Goal: Task Accomplishment & Management: Manage account settings

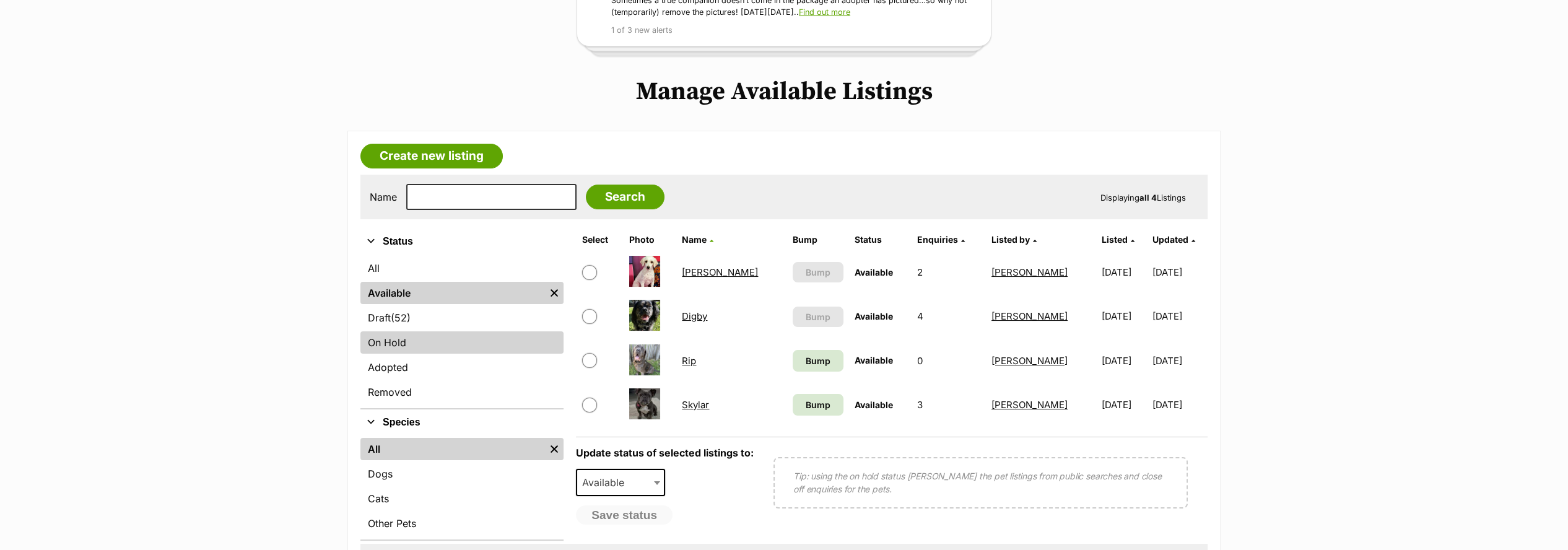
click at [397, 339] on link "On Hold" at bounding box center [461, 343] width 203 height 23
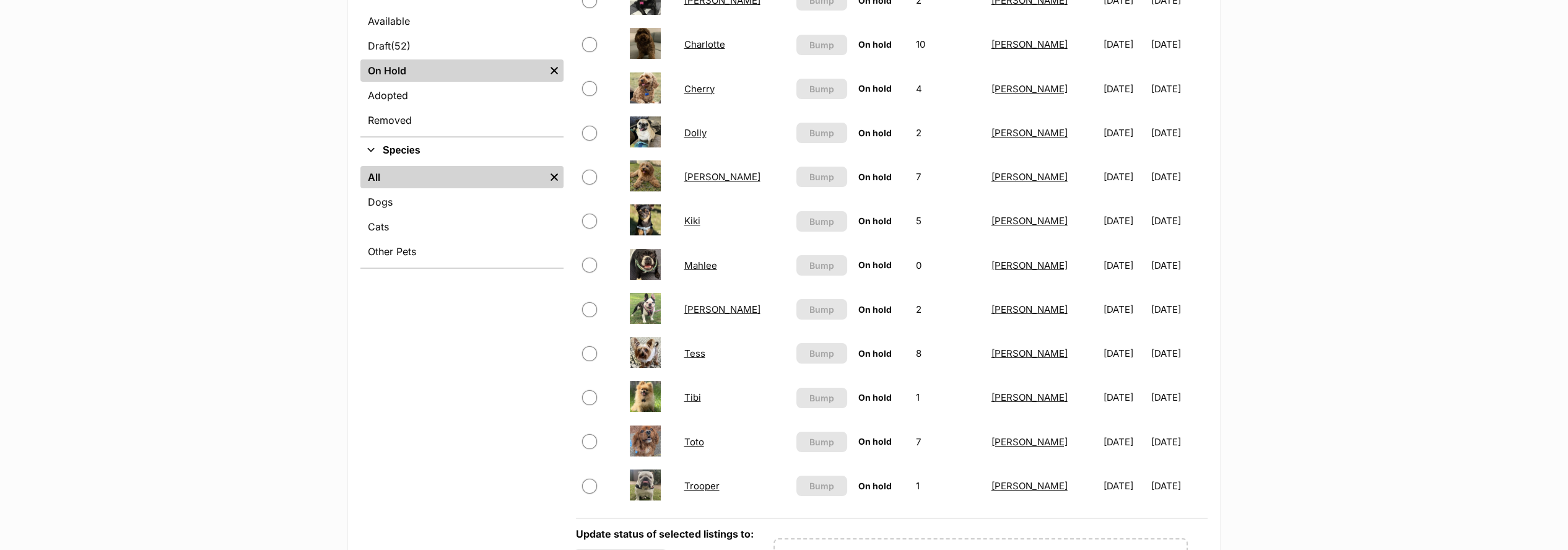
scroll to position [481, 0]
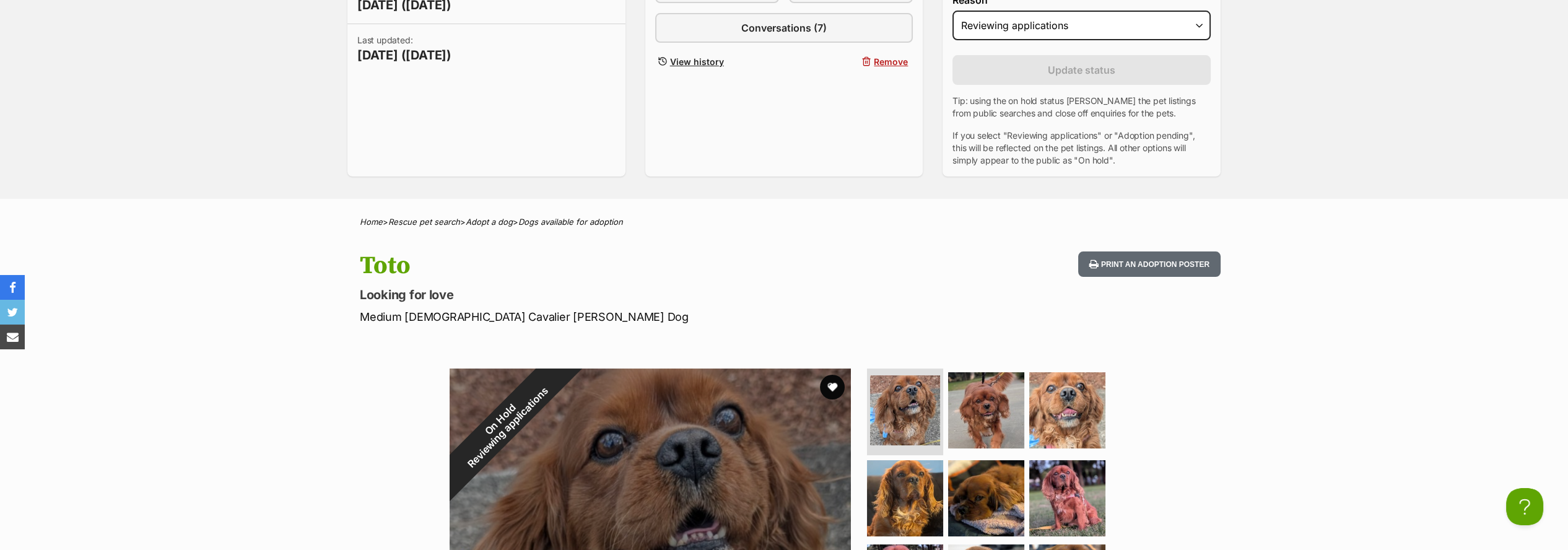
scroll to position [344, 0]
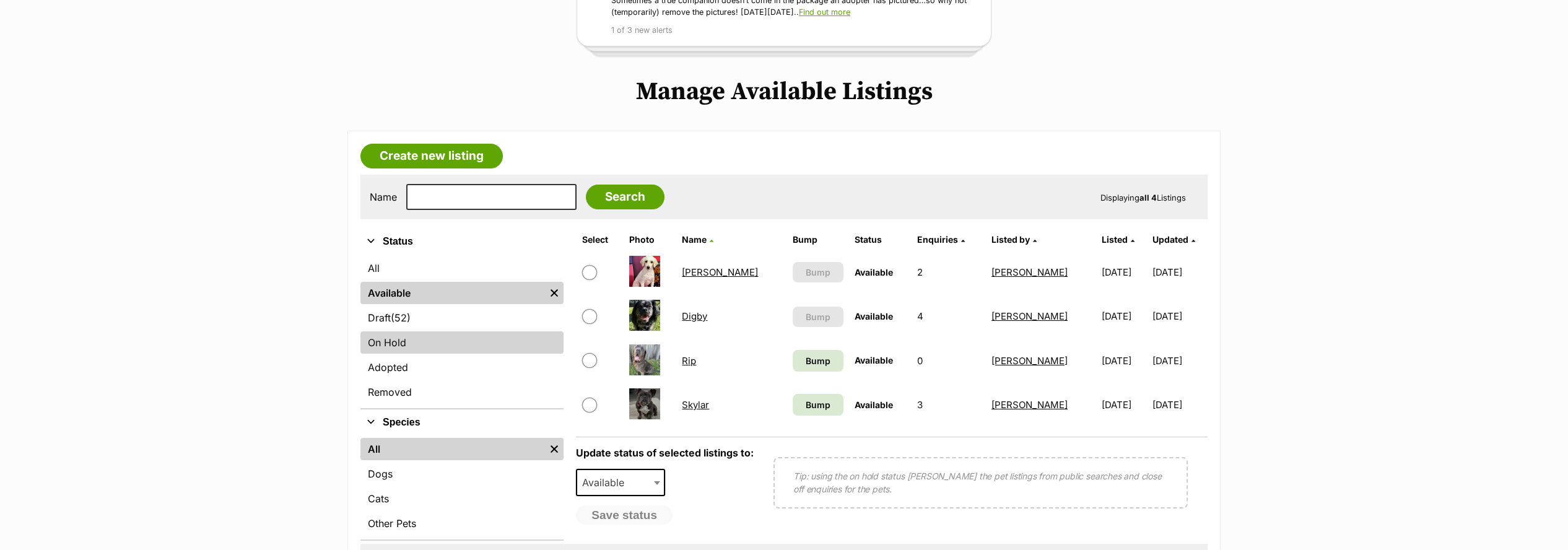
click at [394, 337] on link "On Hold" at bounding box center [461, 343] width 203 height 23
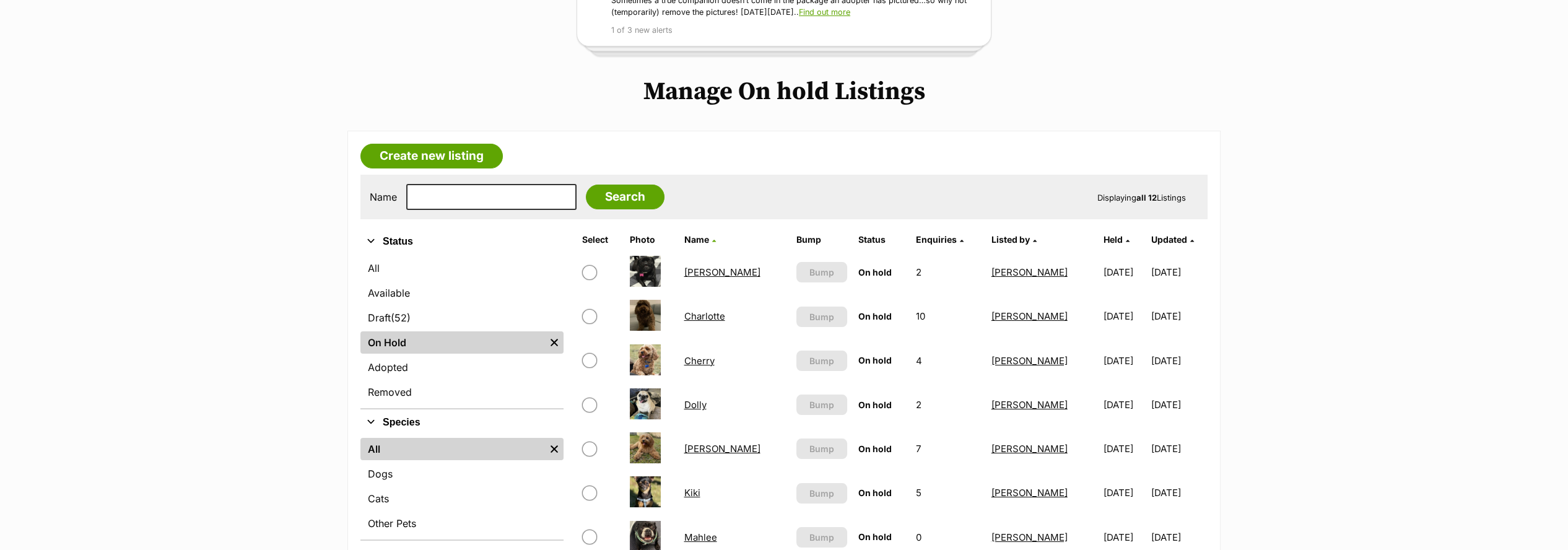
click at [702, 358] on link "Cherry" at bounding box center [699, 361] width 30 height 12
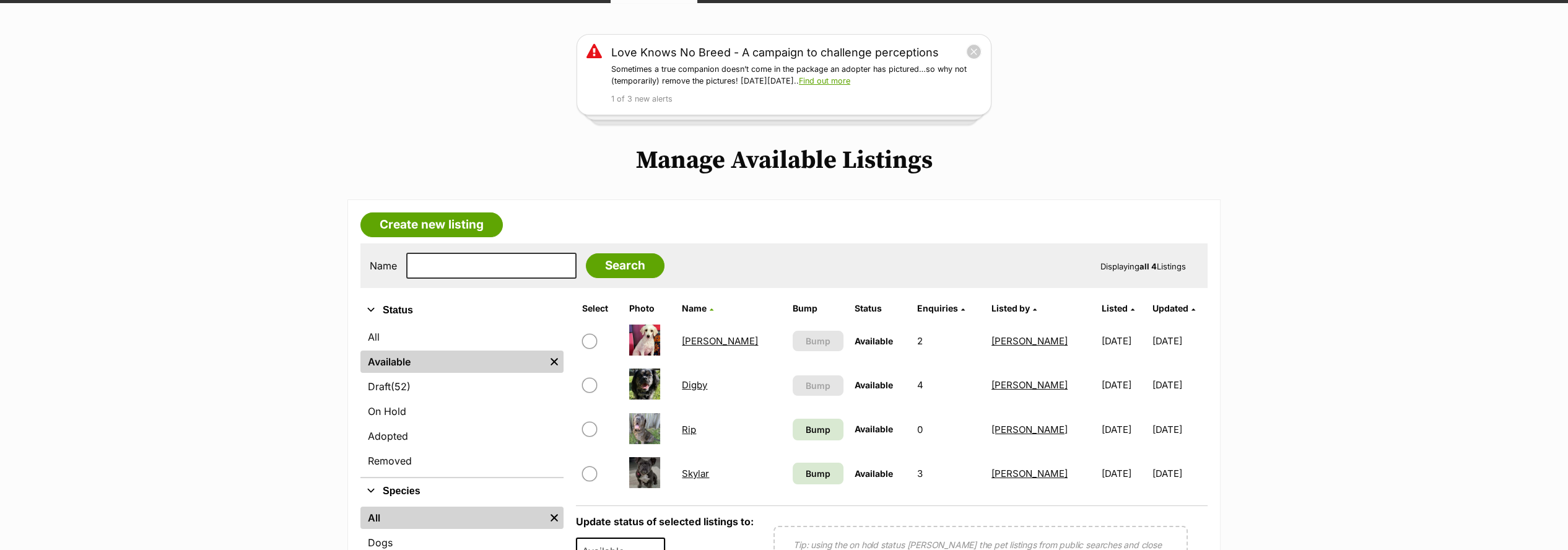
scroll to position [138, 0]
click at [582, 335] on input "checkbox" at bounding box center [589, 341] width 15 height 15
checkbox input "true"
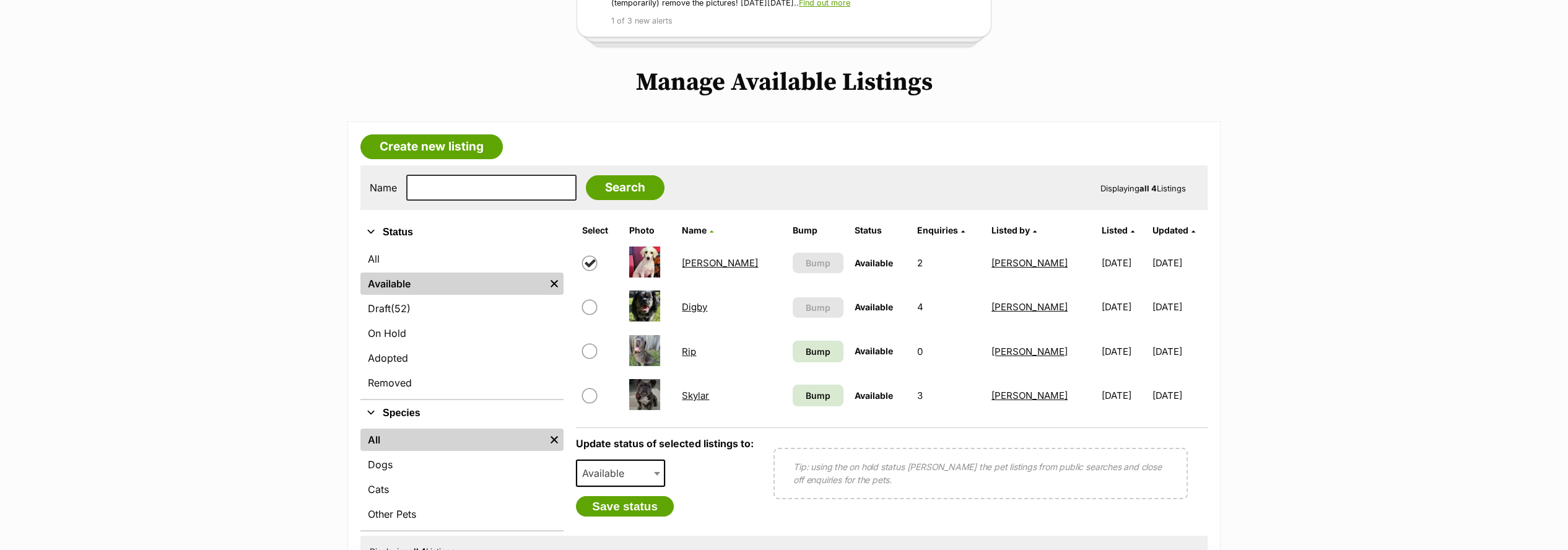
scroll to position [275, 0]
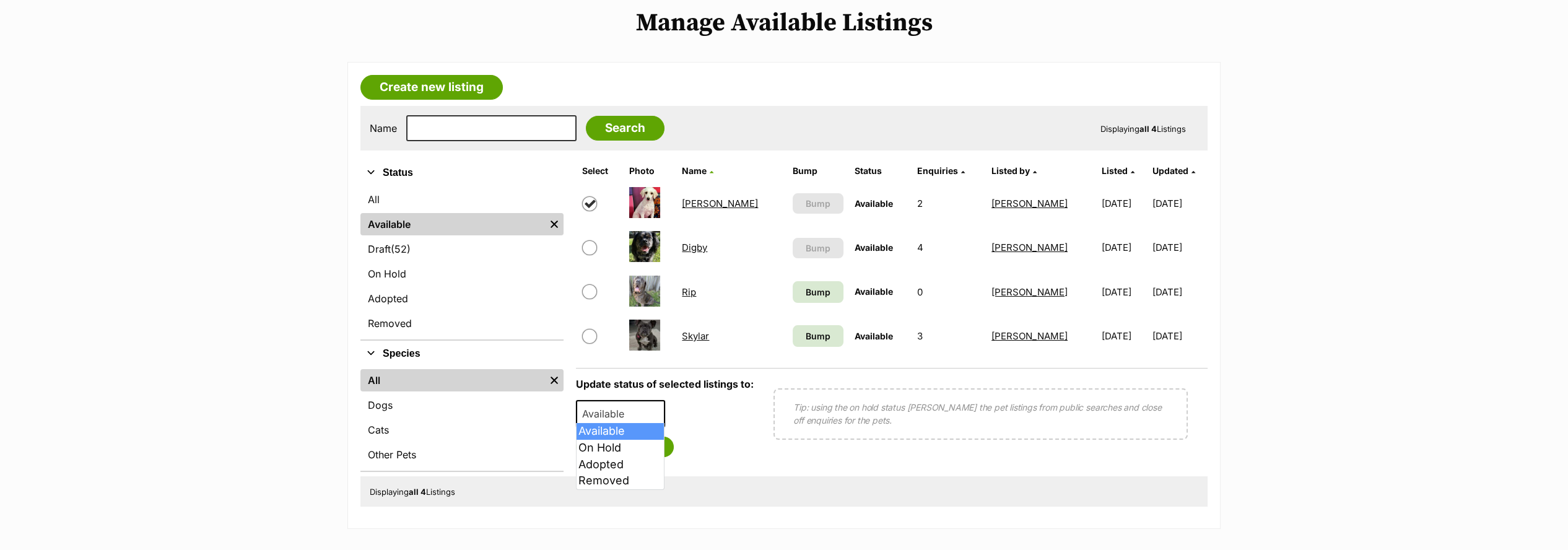
click at [603, 416] on span "Available" at bounding box center [606, 414] width 59 height 17
click at [616, 412] on span "Available" at bounding box center [606, 414] width 59 height 17
click at [627, 416] on span "Available" at bounding box center [606, 414] width 59 height 17
select select "on_hold"
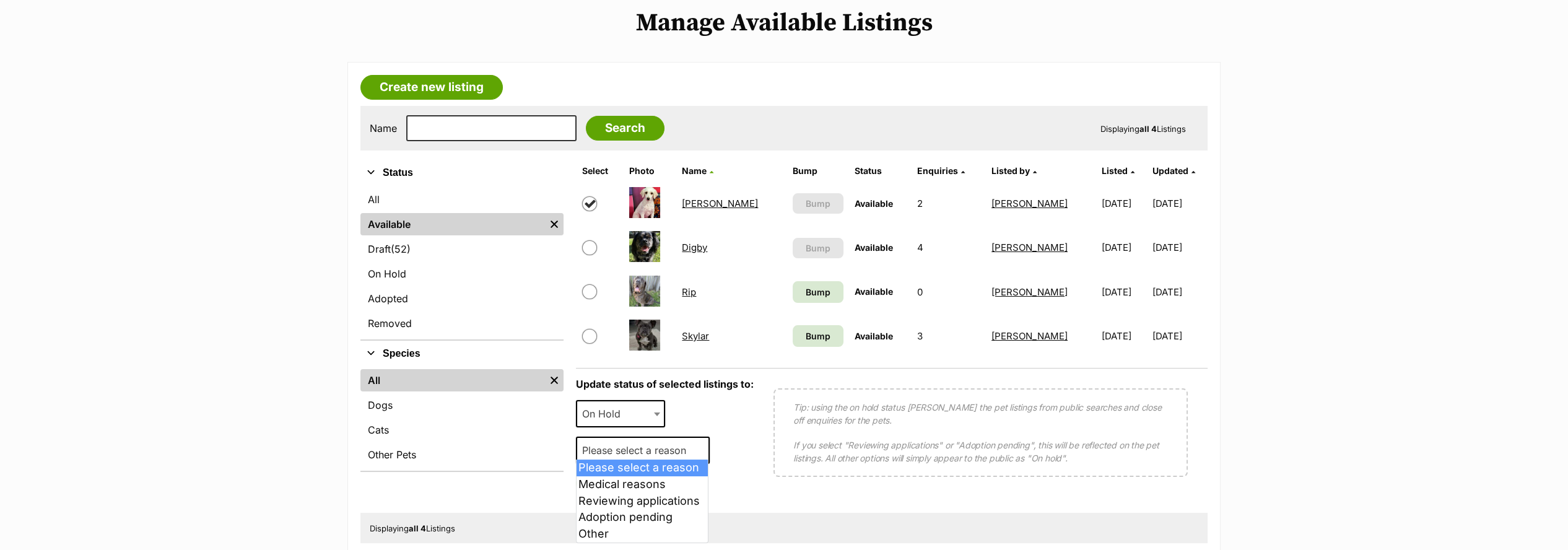
drag, startPoint x: 620, startPoint y: 440, endPoint x: 631, endPoint y: 473, distance: 34.8
click at [621, 443] on span "Please select a reason" at bounding box center [638, 451] width 122 height 17
select select "reviewing_applications"
click at [607, 480] on button "Save status" at bounding box center [625, 484] width 97 height 21
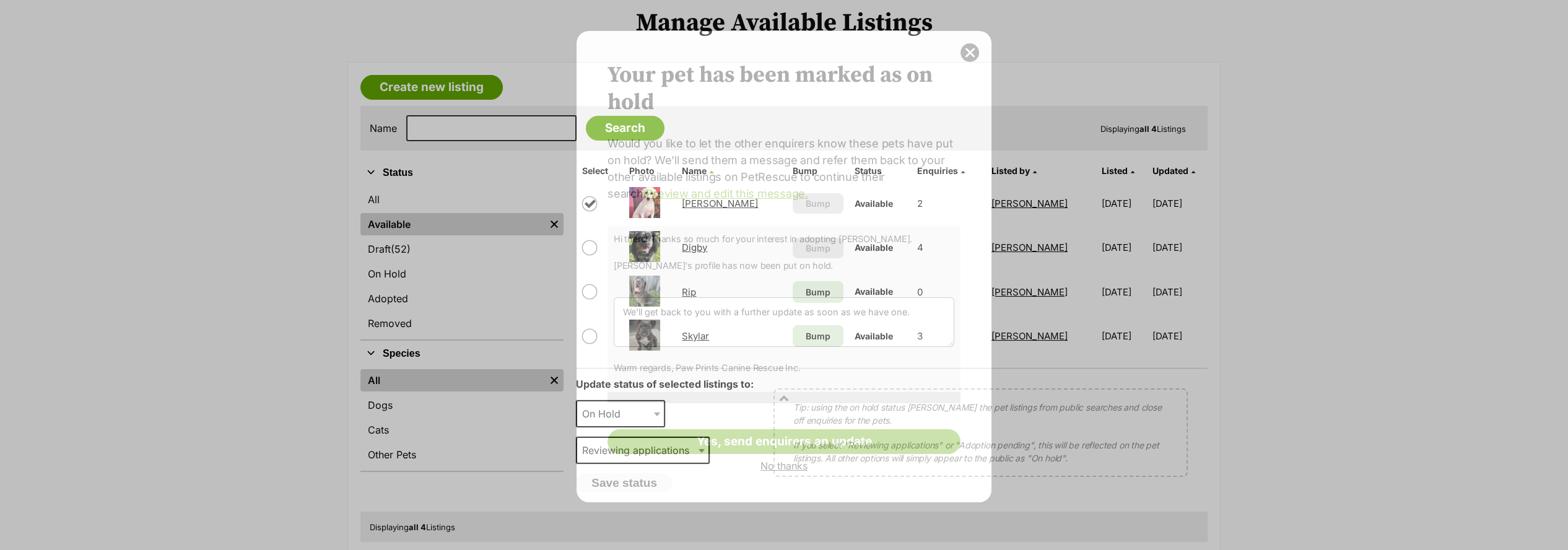
click at [694, 201] on p "Would you like to let the other enquirers know these pets have put on hold? We’…" at bounding box center [784, 168] width 353 height 67
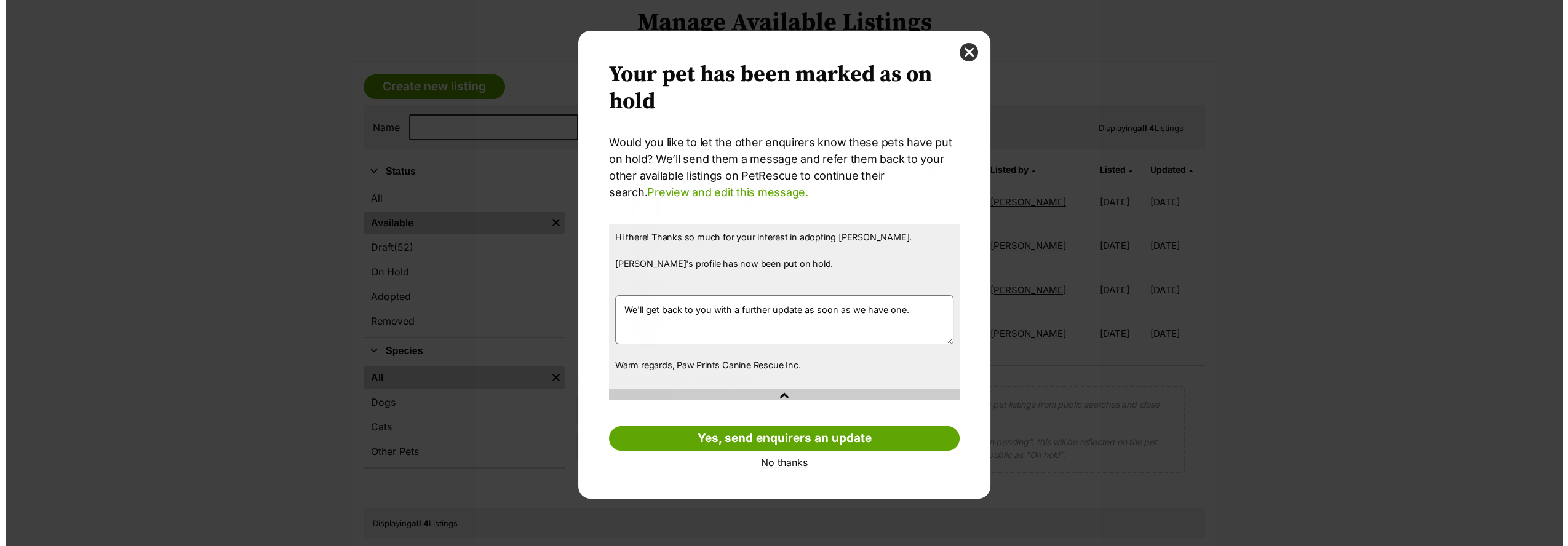
scroll to position [0, 0]
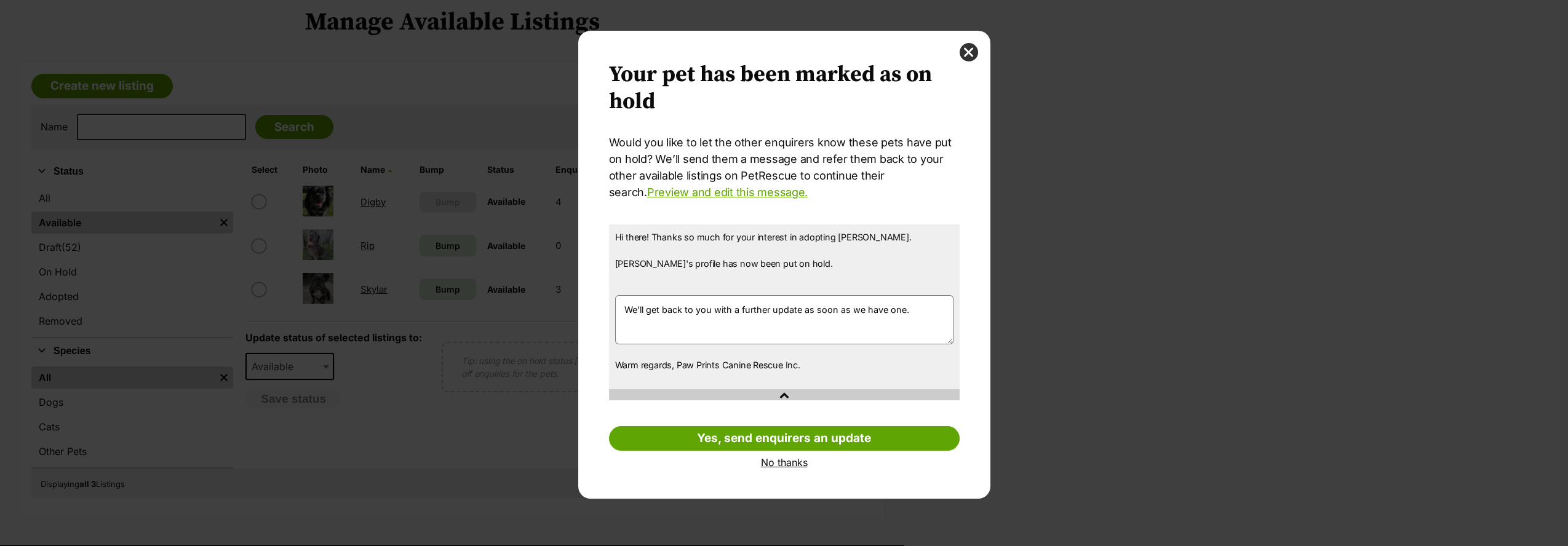
click at [978, 48] on div "Your pet has been marked as on hold Your pets have been marked as on hold Would…" at bounding box center [784, 265] width 412 height 468
click at [969, 54] on button "close" at bounding box center [968, 52] width 18 height 18
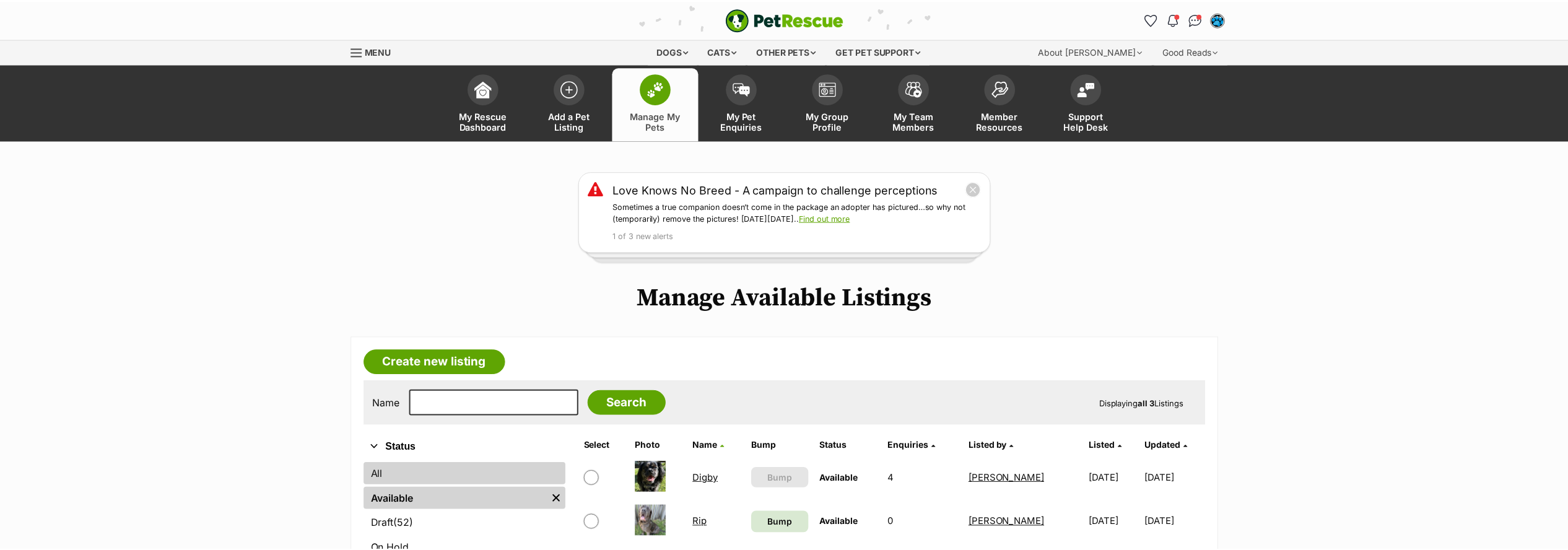
scroll to position [274, 0]
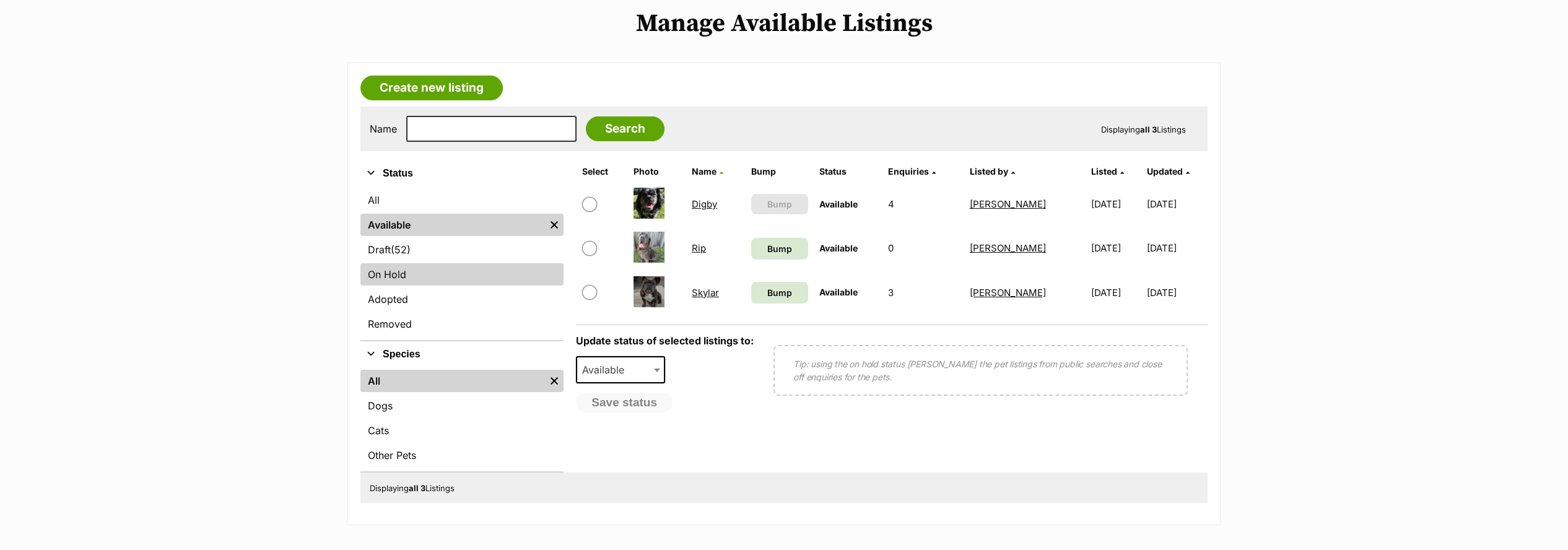
click at [380, 270] on link "On Hold" at bounding box center [461, 275] width 203 height 23
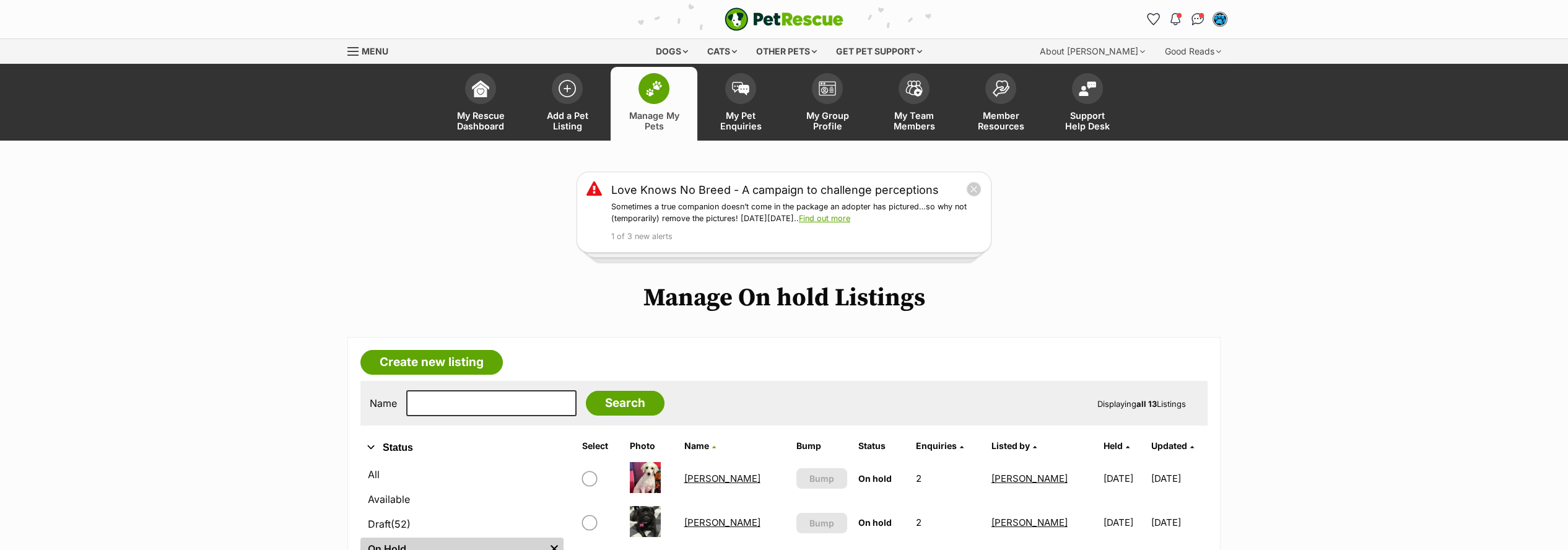
scroll to position [69, 0]
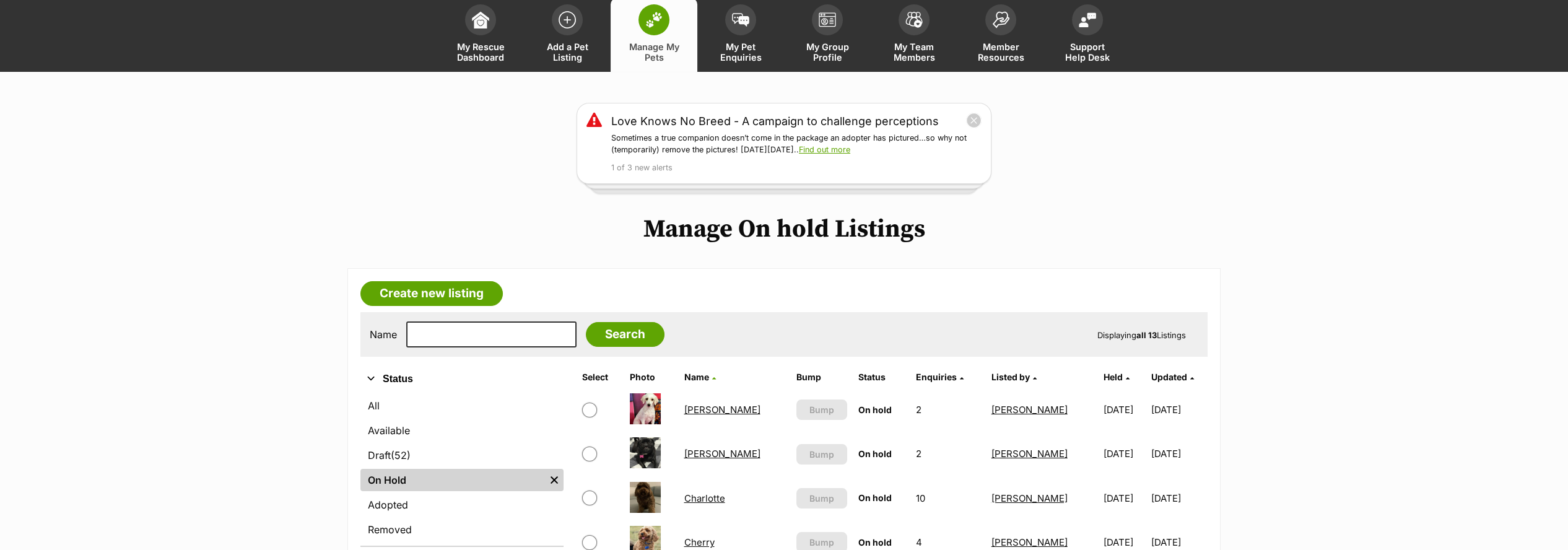
click at [697, 406] on link "[PERSON_NAME]" at bounding box center [722, 410] width 77 height 12
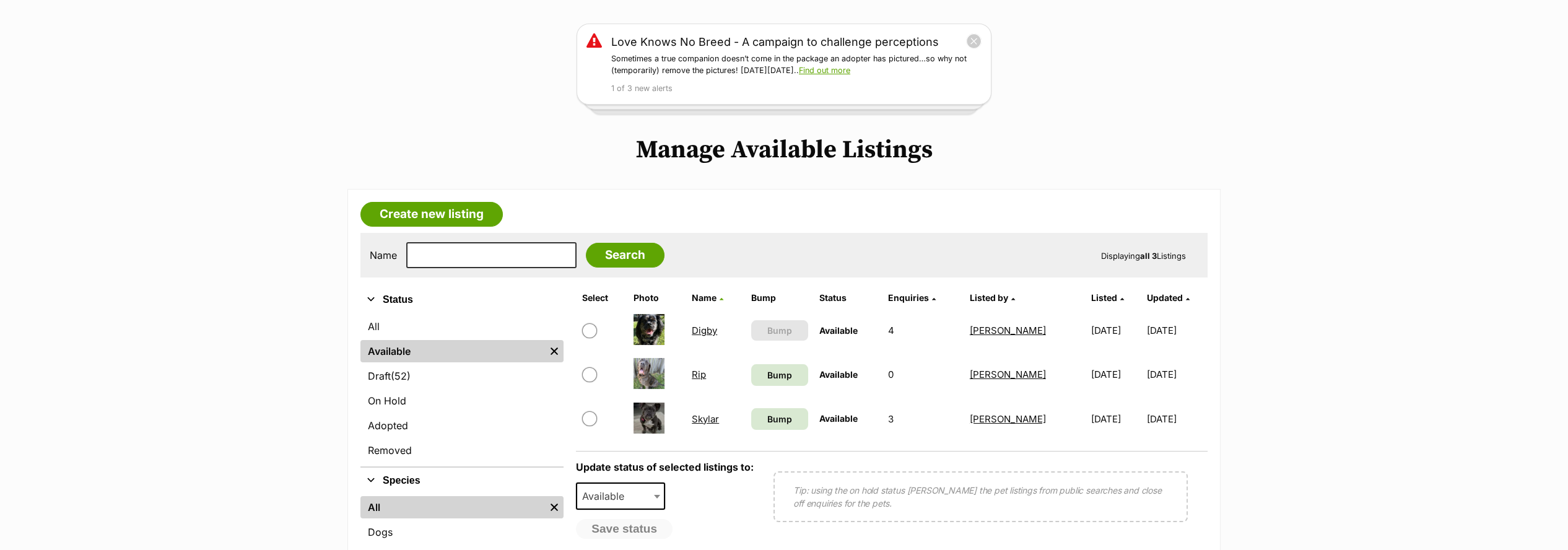
scroll to position [206, 0]
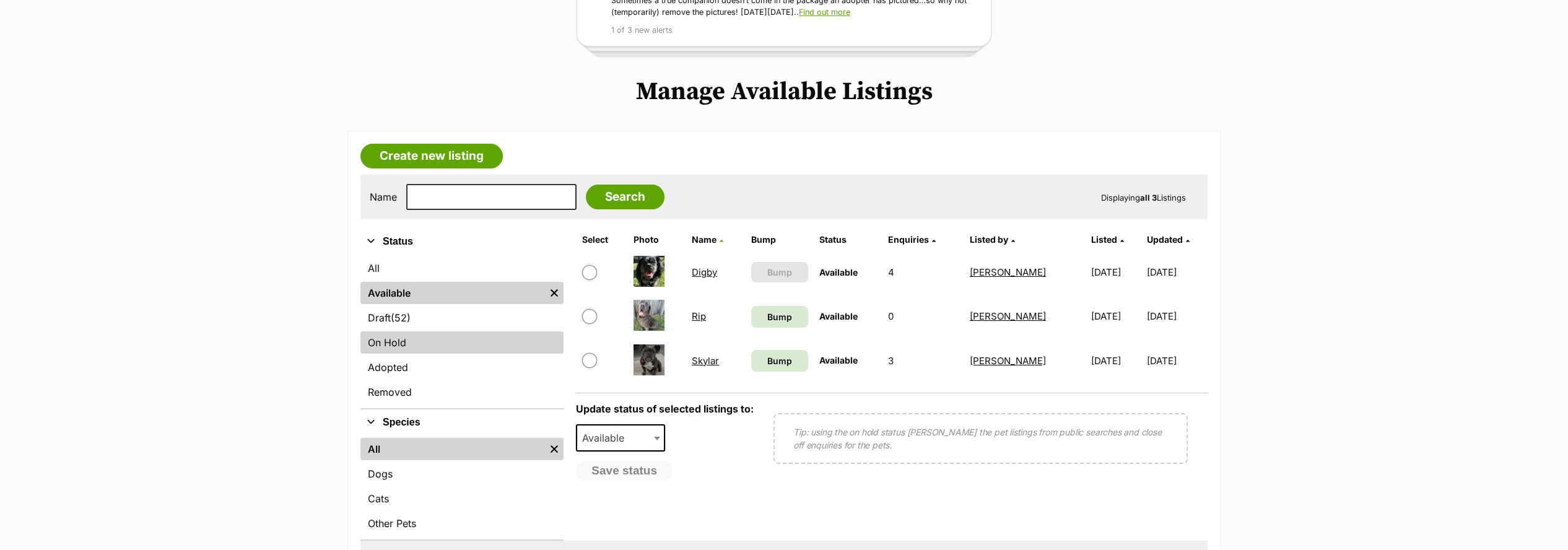
click at [404, 344] on link "On Hold" at bounding box center [461, 343] width 203 height 23
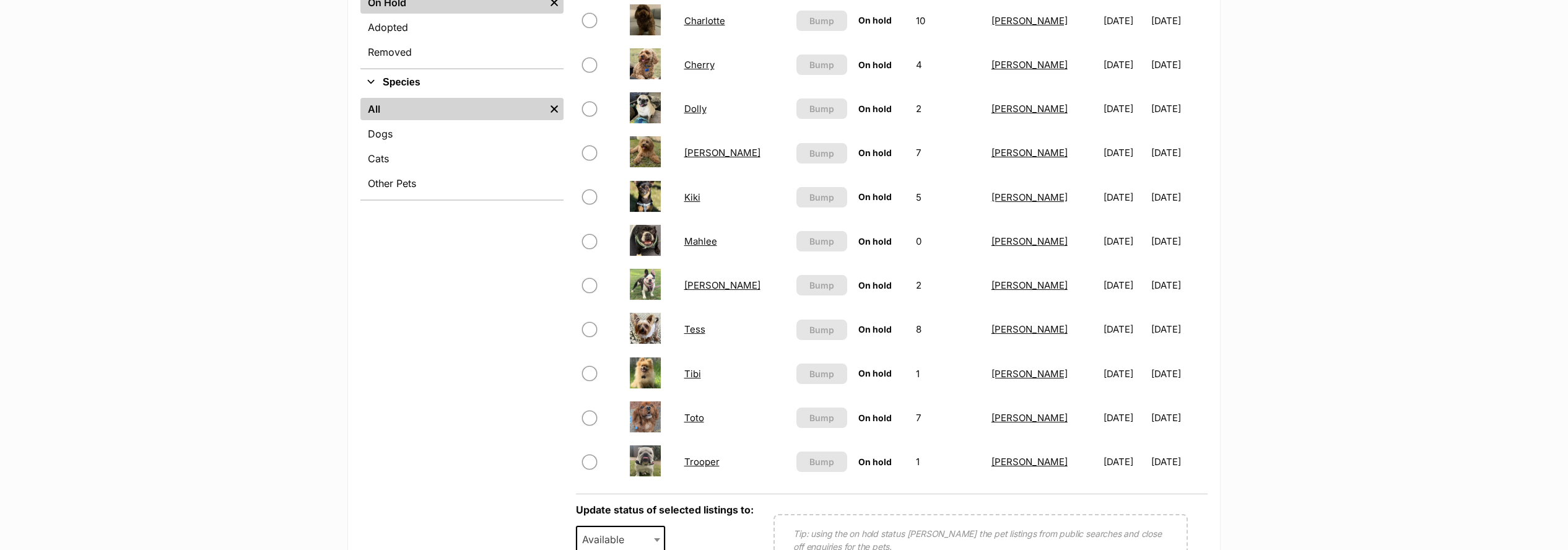
scroll to position [550, 0]
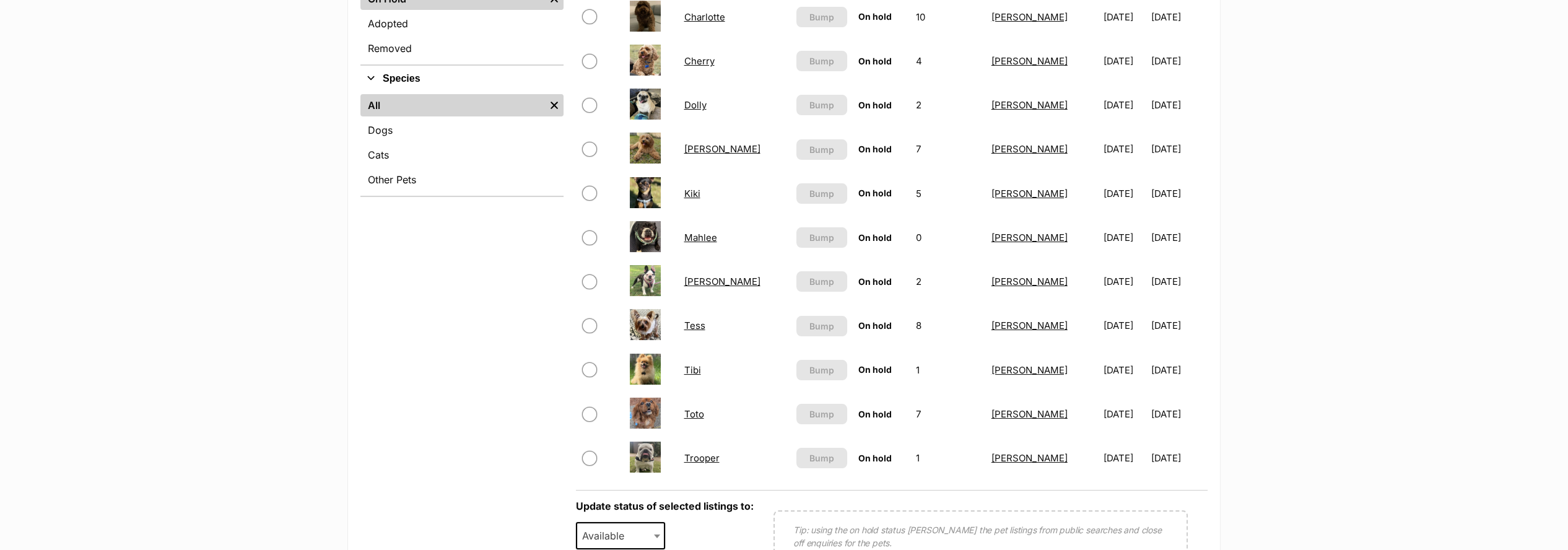
click at [700, 365] on link "Tibi" at bounding box center [692, 371] width 17 height 12
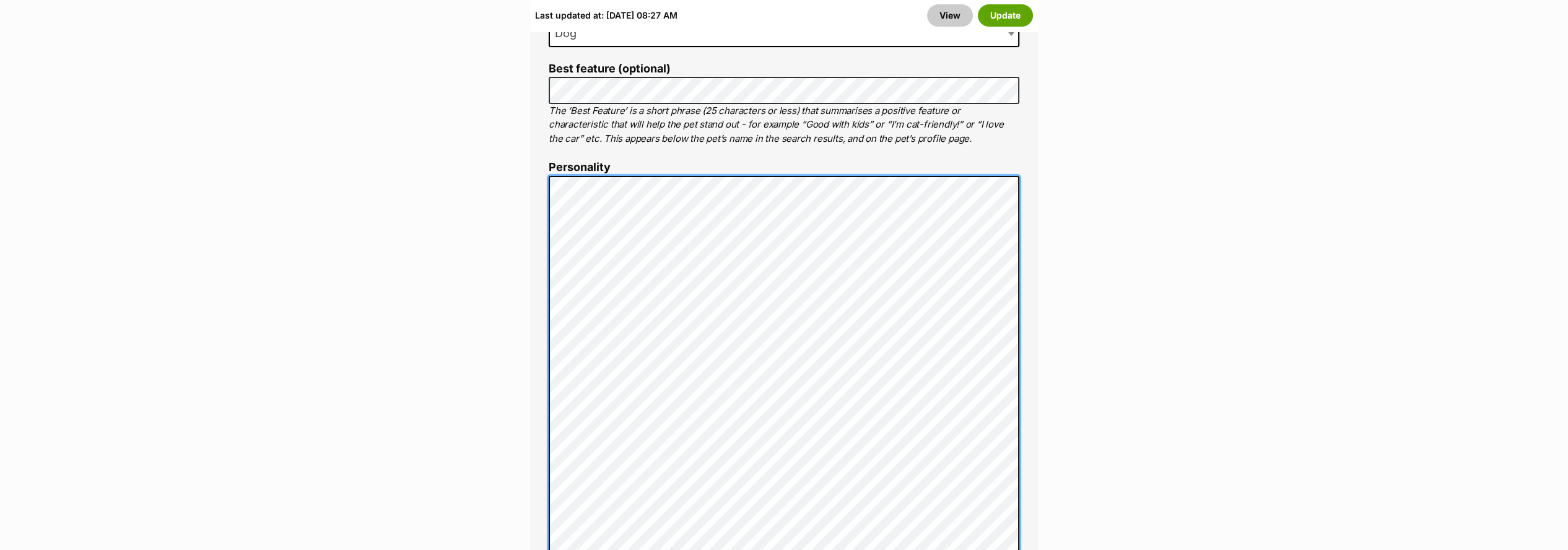
scroll to position [826, 0]
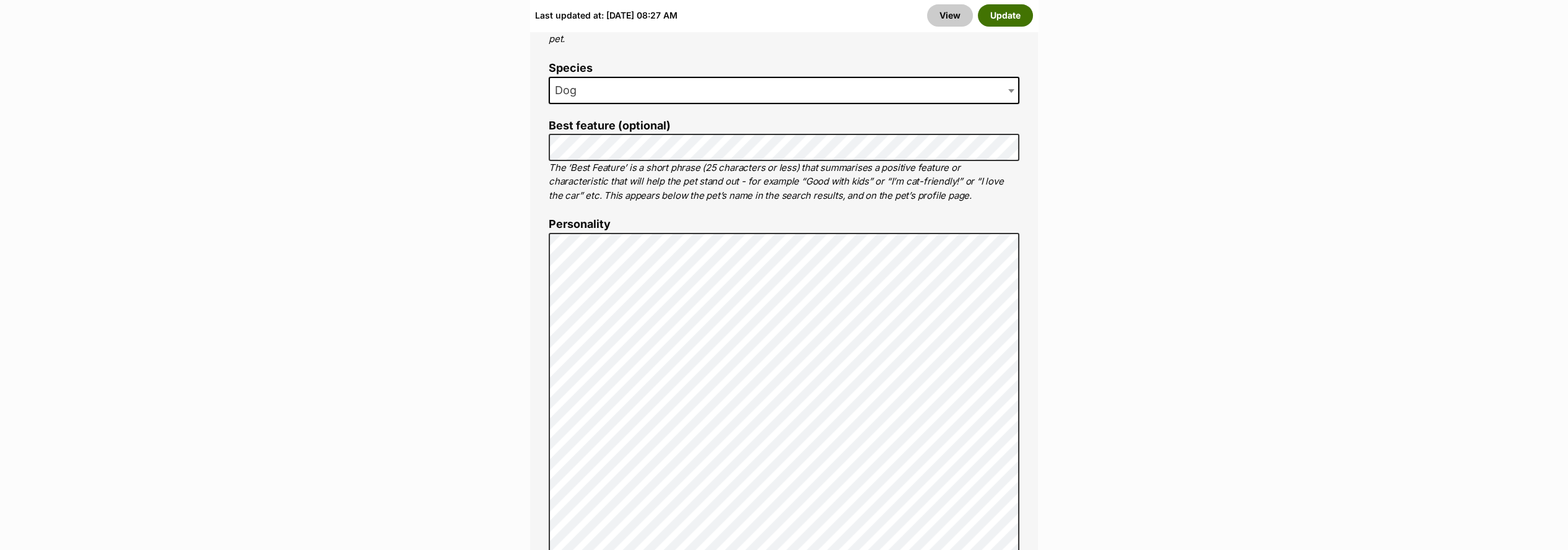
click at [1001, 18] on button "Update" at bounding box center [1005, 16] width 55 height 23
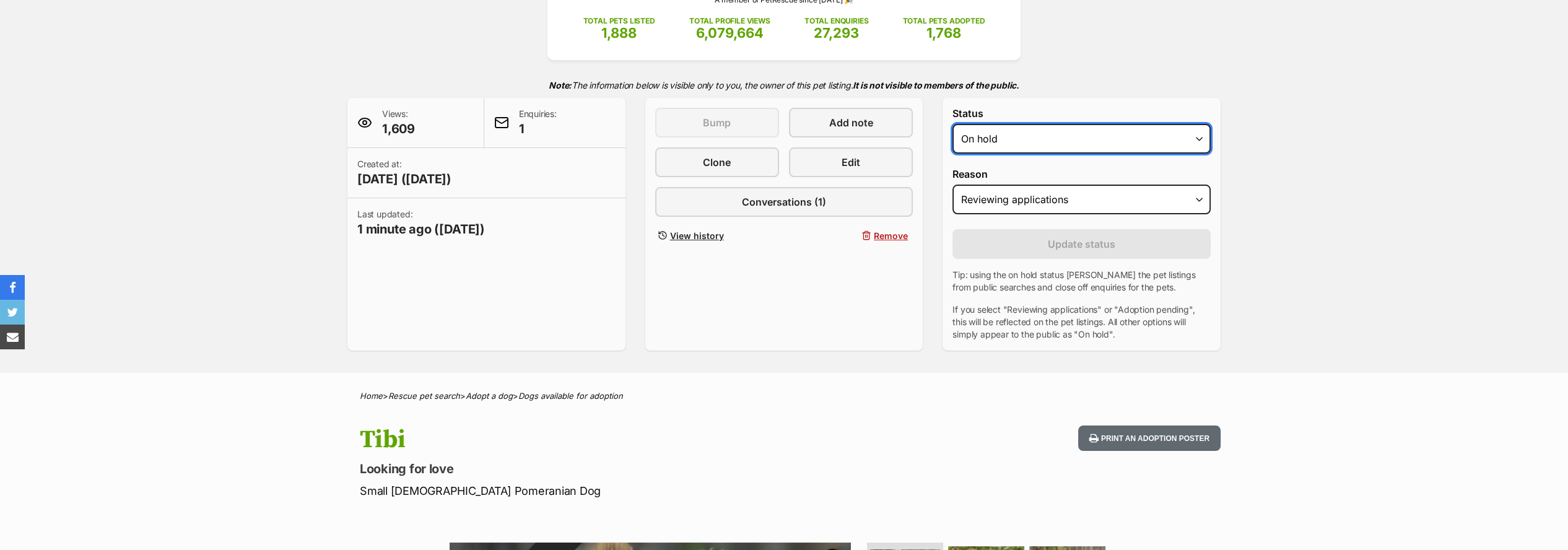
click at [992, 137] on select "Draft - not available as listing has enquires Available On hold Adopted" at bounding box center [1082, 138] width 258 height 30
select select "active"
click at [953, 124] on select "Draft - not available as listing has enquires Available On hold Adopted" at bounding box center [1082, 138] width 258 height 30
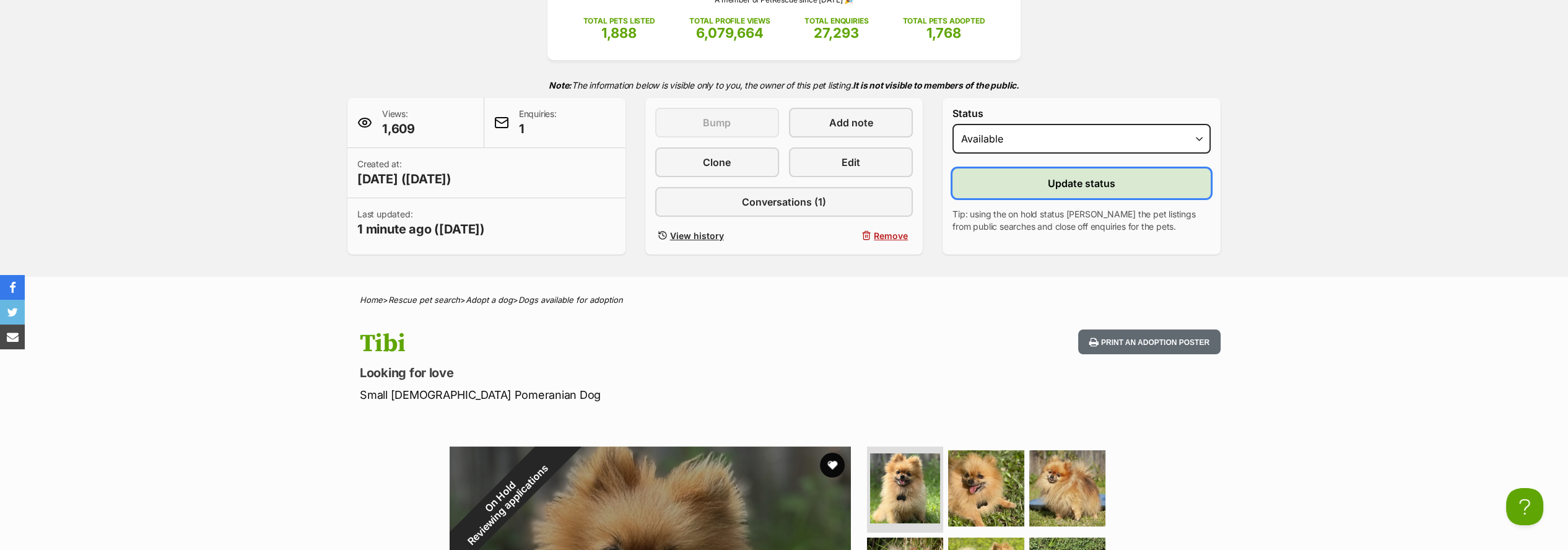
click at [982, 180] on button "Update status" at bounding box center [1082, 184] width 258 height 30
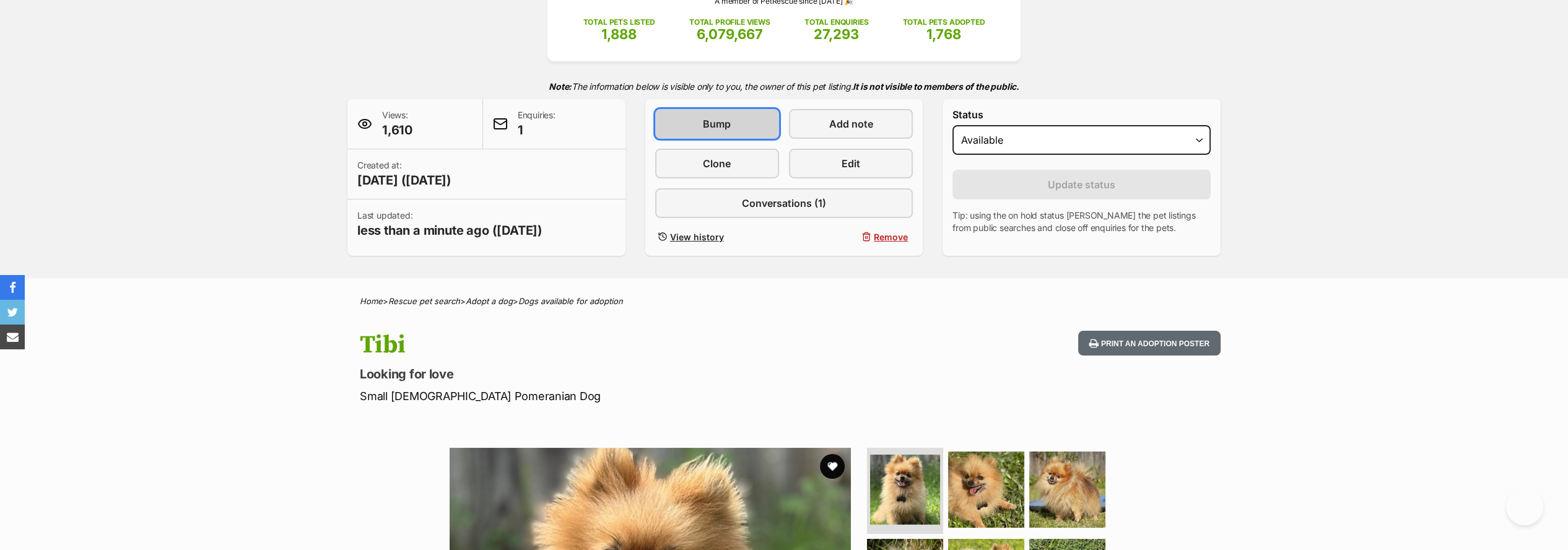
click at [713, 117] on span "Bump" at bounding box center [717, 124] width 28 height 15
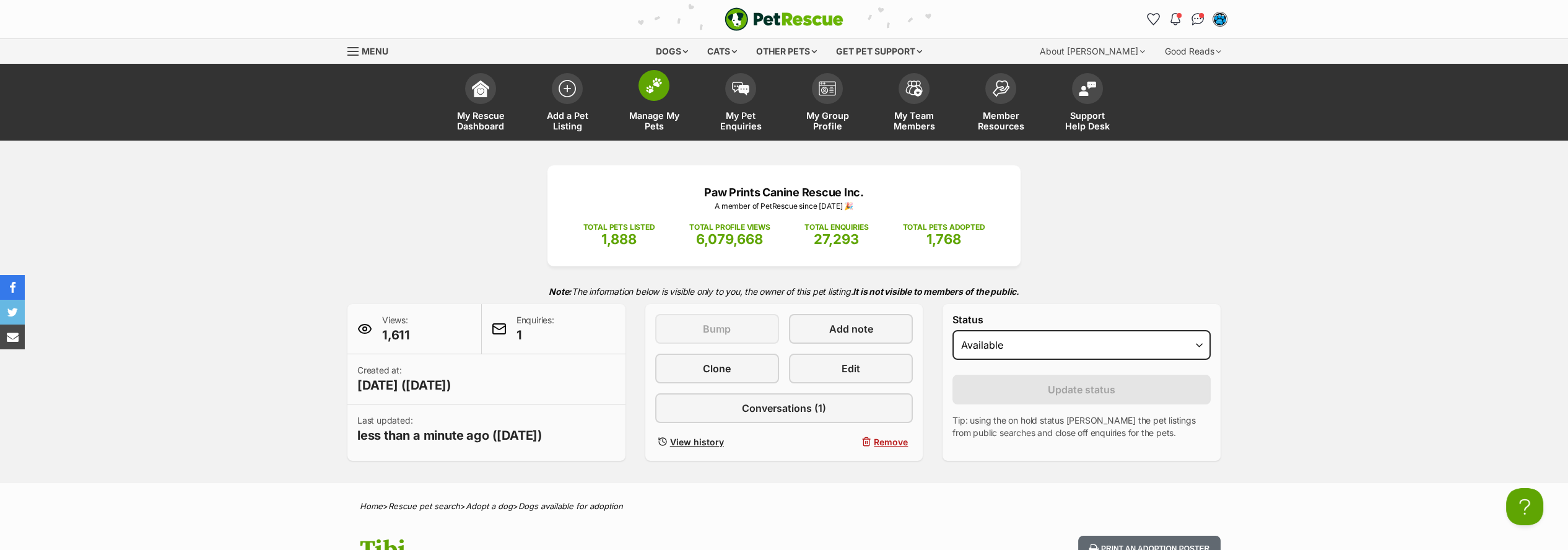
click at [650, 93] on span at bounding box center [654, 85] width 31 height 31
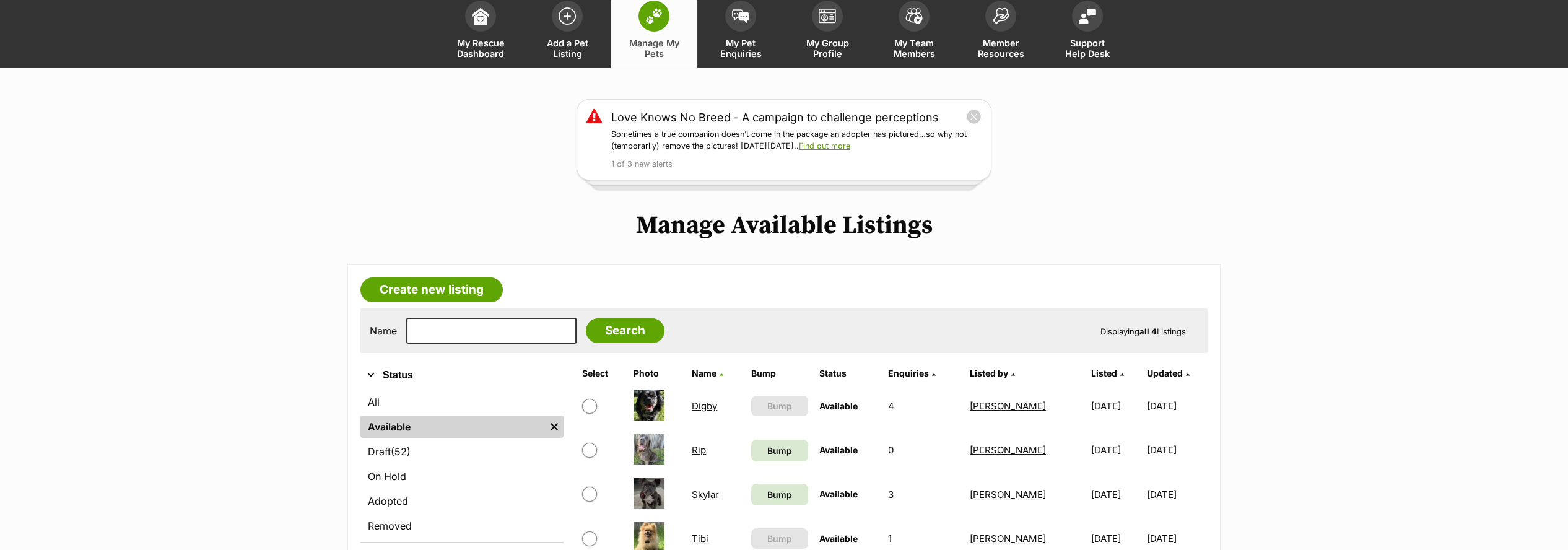
scroll to position [206, 0]
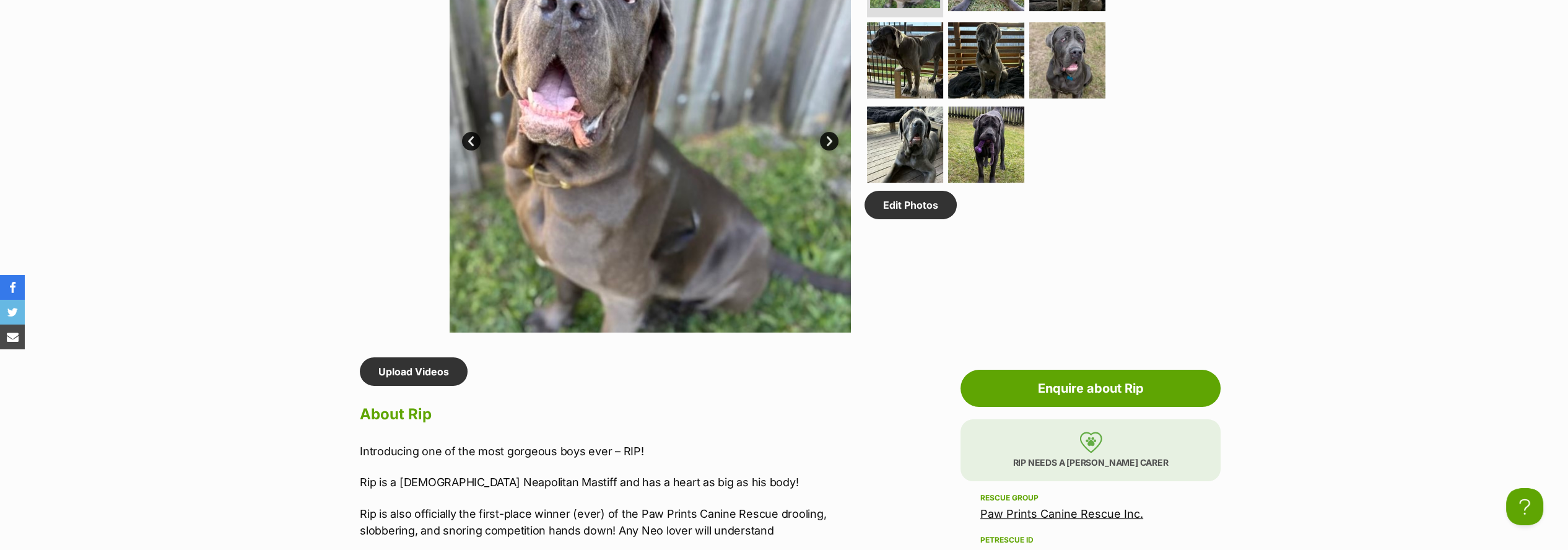
scroll to position [895, 0]
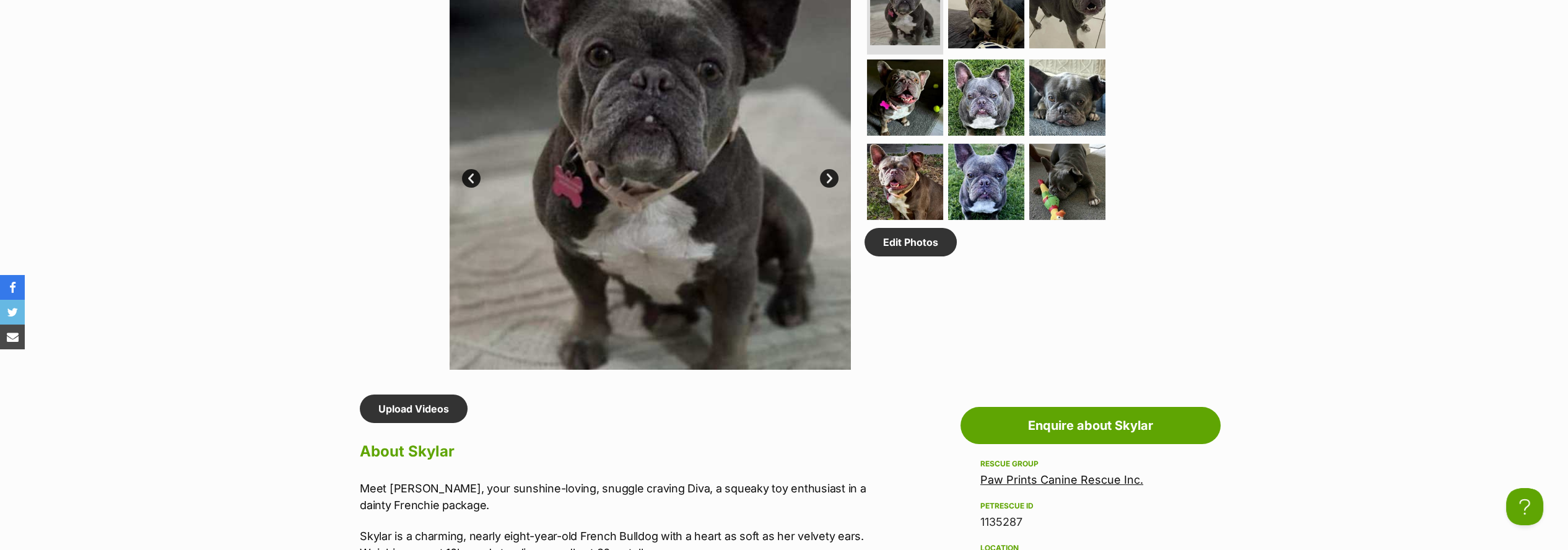
scroll to position [826, 0]
